Goal: Transaction & Acquisition: Purchase product/service

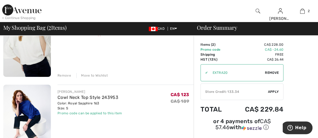
scroll to position [75, 0]
click at [61, 76] on div "Remove" at bounding box center [64, 75] width 14 height 5
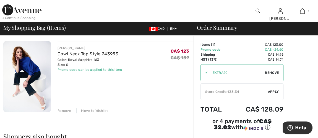
scroll to position [11, 0]
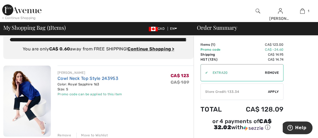
click at [64, 77] on link "Cowl Neck Top Style 243953" at bounding box center [87, 78] width 61 height 5
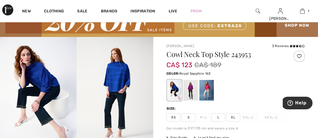
scroll to position [50, 0]
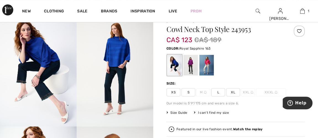
click at [171, 93] on span "XS" at bounding box center [173, 92] width 14 height 8
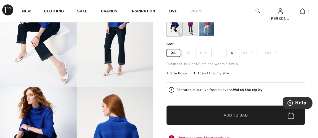
scroll to position [100, 0]
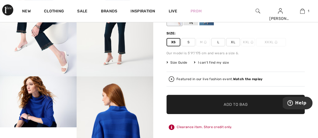
click at [218, 107] on span "✔ Added to Bag" at bounding box center [227, 105] width 34 height 6
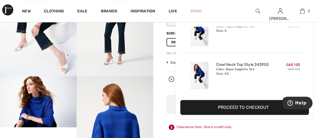
scroll to position [0, 0]
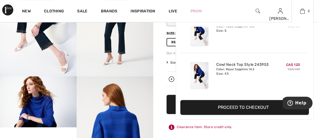
click at [237, 108] on button "Proceed to Checkout" at bounding box center [244, 107] width 129 height 15
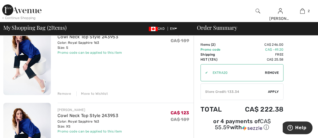
scroll to position [50, 0]
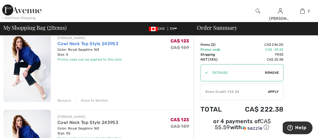
click at [77, 44] on link "Cowl Neck Top Style 243953" at bounding box center [87, 43] width 61 height 5
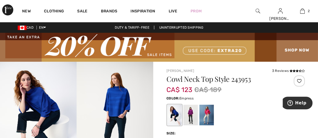
drag, startPoint x: 0, startPoint y: 0, endPoint x: 189, endPoint y: 114, distance: 220.9
click at [189, 114] on div at bounding box center [190, 115] width 14 height 21
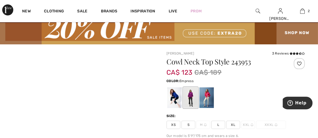
scroll to position [25, 0]
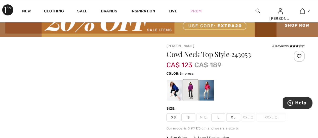
click at [190, 93] on div at bounding box center [190, 90] width 14 height 21
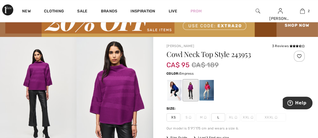
click at [217, 117] on span "L" at bounding box center [218, 118] width 14 height 8
click at [171, 118] on span "XS" at bounding box center [173, 118] width 14 height 8
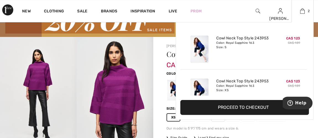
click at [249, 105] on button "Proceed to Checkout" at bounding box center [244, 107] width 129 height 15
